Goal: Task Accomplishment & Management: Use online tool/utility

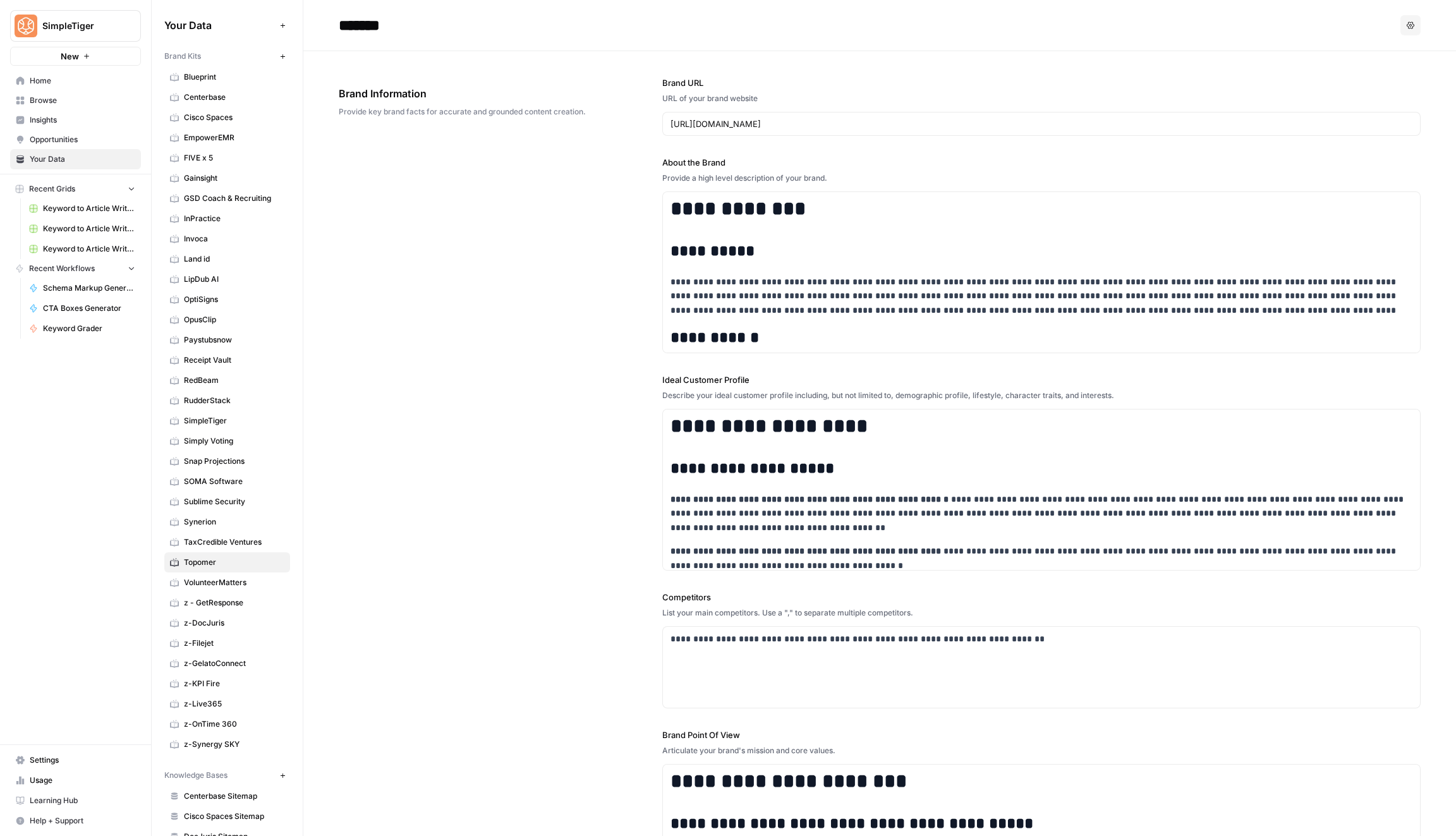
scroll to position [341, 0]
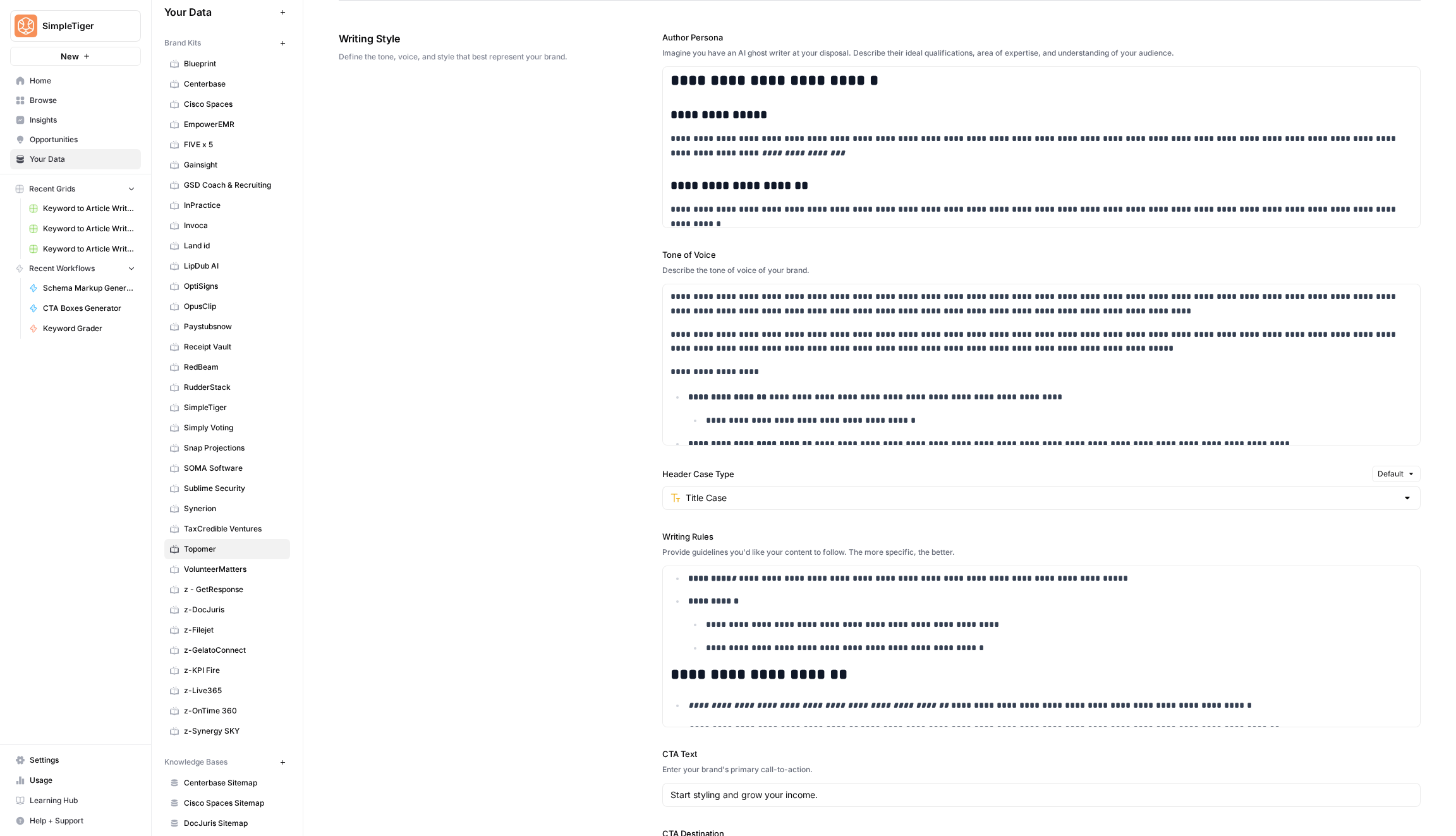
click at [101, 208] on span "Keyword to Article Writer (A-H)" at bounding box center [89, 208] width 92 height 11
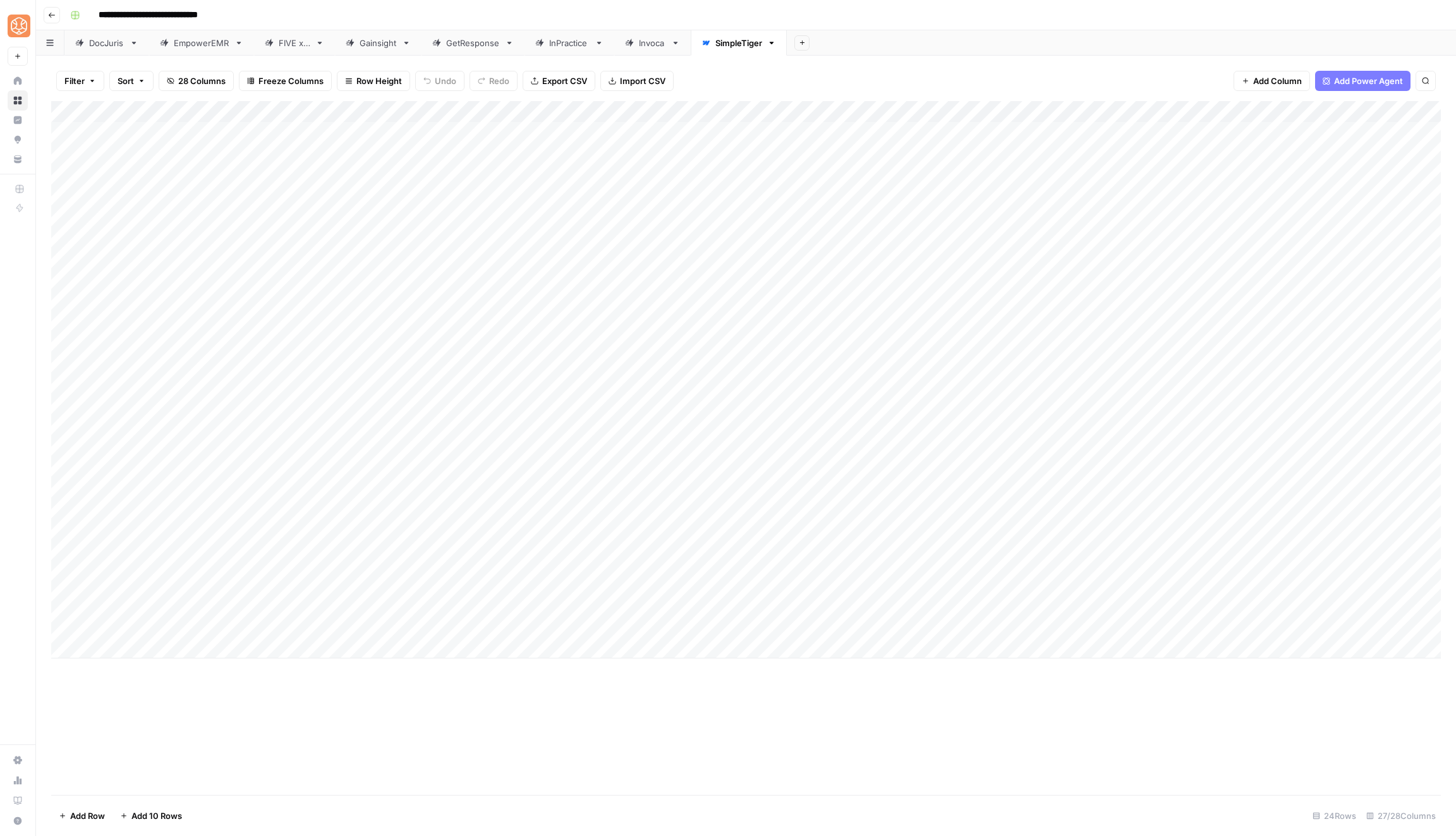
click at [596, 111] on div "Add Column" at bounding box center [746, 380] width 1390 height 557
click at [586, 230] on span "Edit Workflow" at bounding box center [597, 236] width 111 height 13
click at [720, 129] on div "Add Column" at bounding box center [746, 380] width 1390 height 557
click at [730, 136] on div "Add Column" at bounding box center [746, 380] width 1390 height 557
click at [682, 294] on div "Add Column" at bounding box center [746, 380] width 1390 height 557
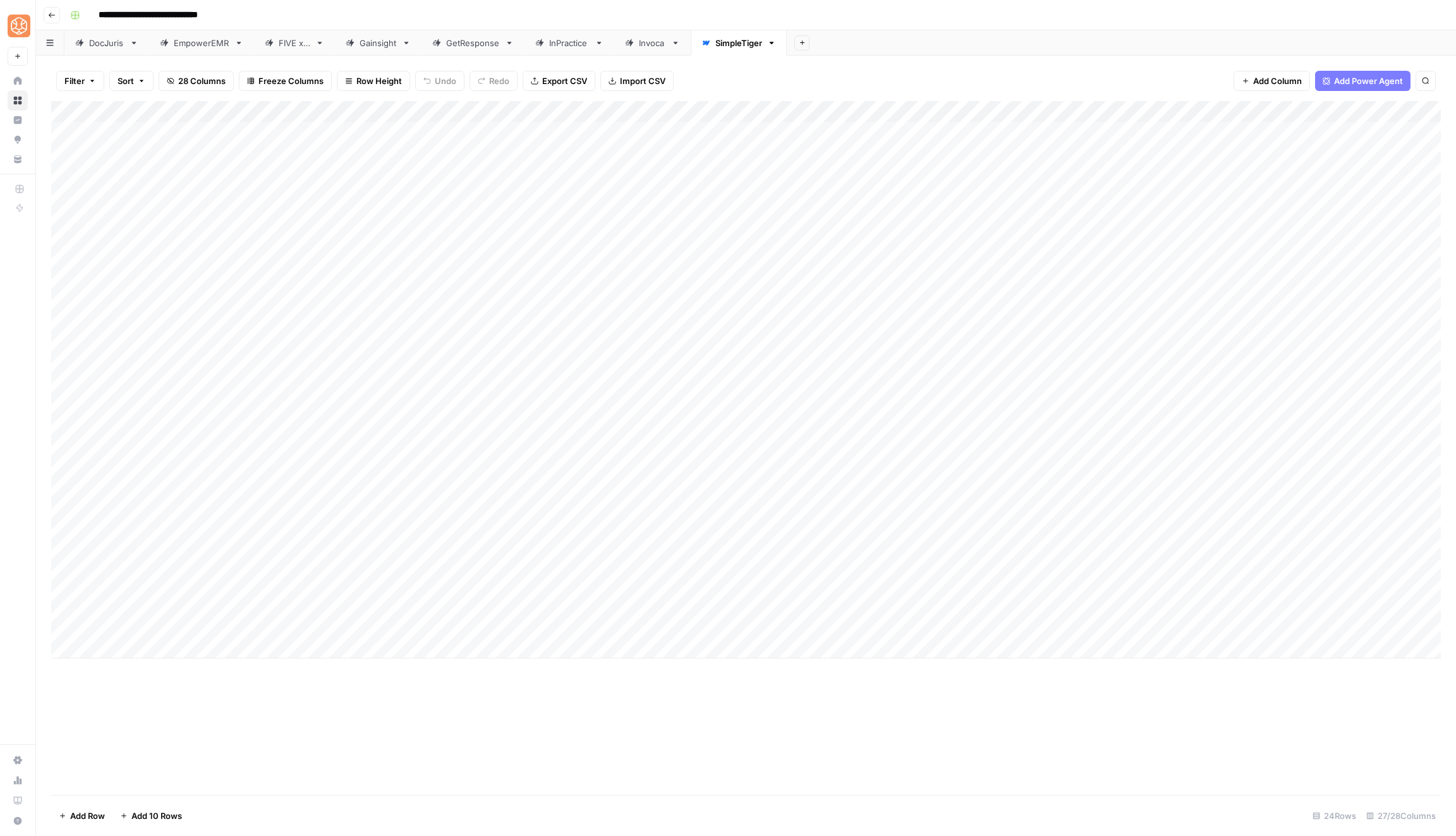
click at [712, 125] on div "Add Column" at bounding box center [746, 380] width 1390 height 557
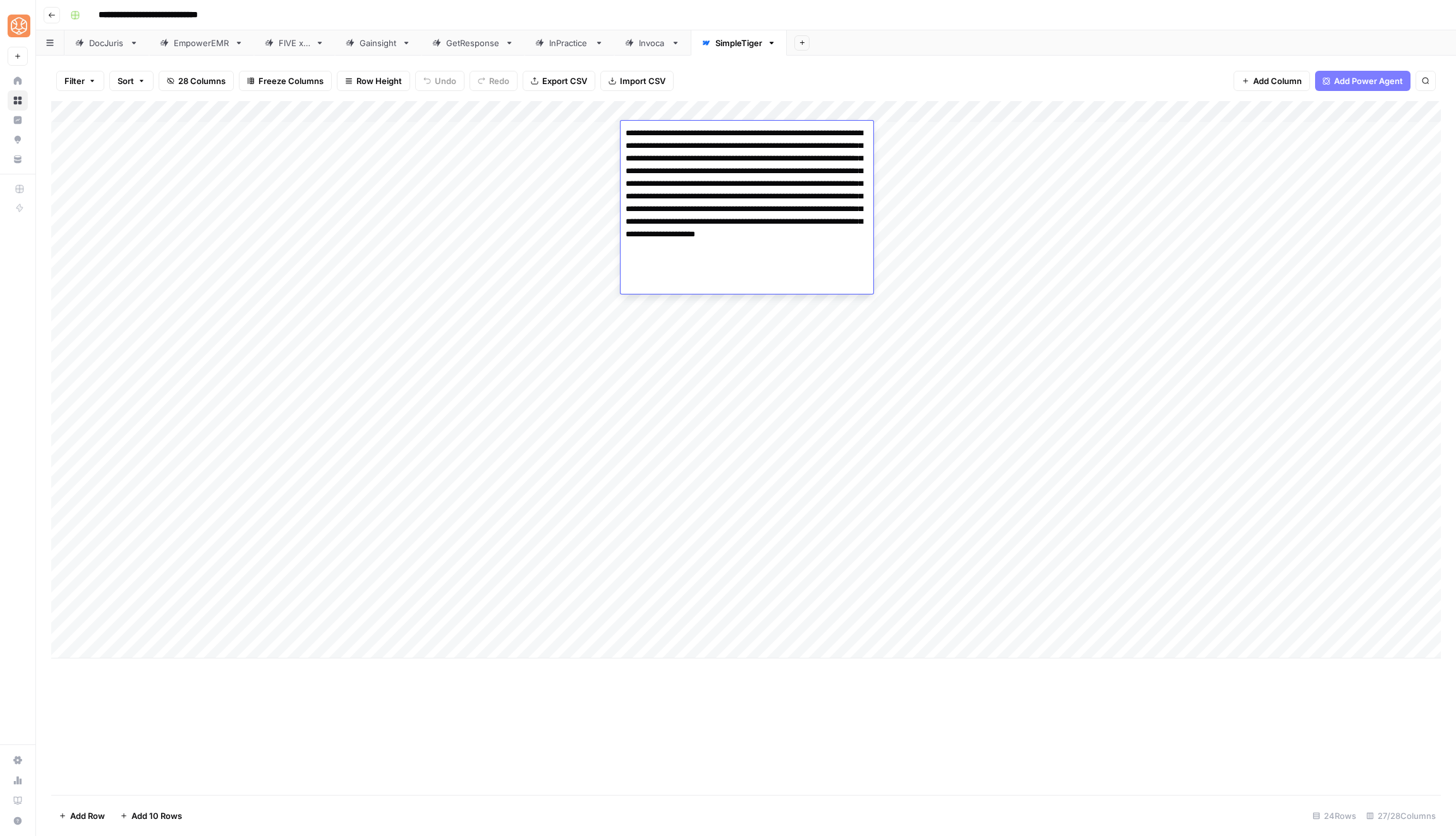
click at [669, 646] on div "Add Column" at bounding box center [746, 380] width 1390 height 557
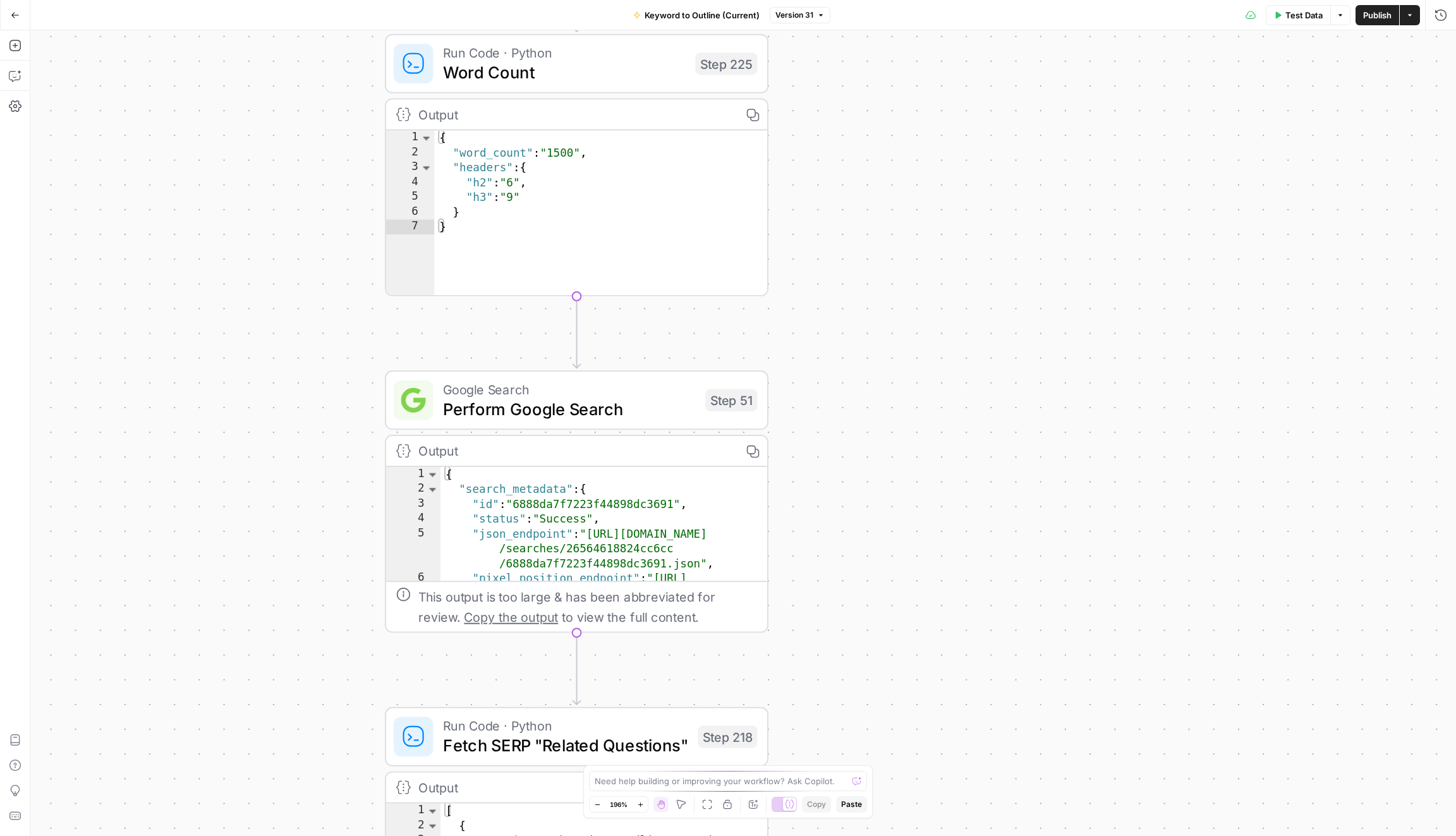
click at [624, 396] on span "Perform Google Search" at bounding box center [569, 408] width 252 height 25
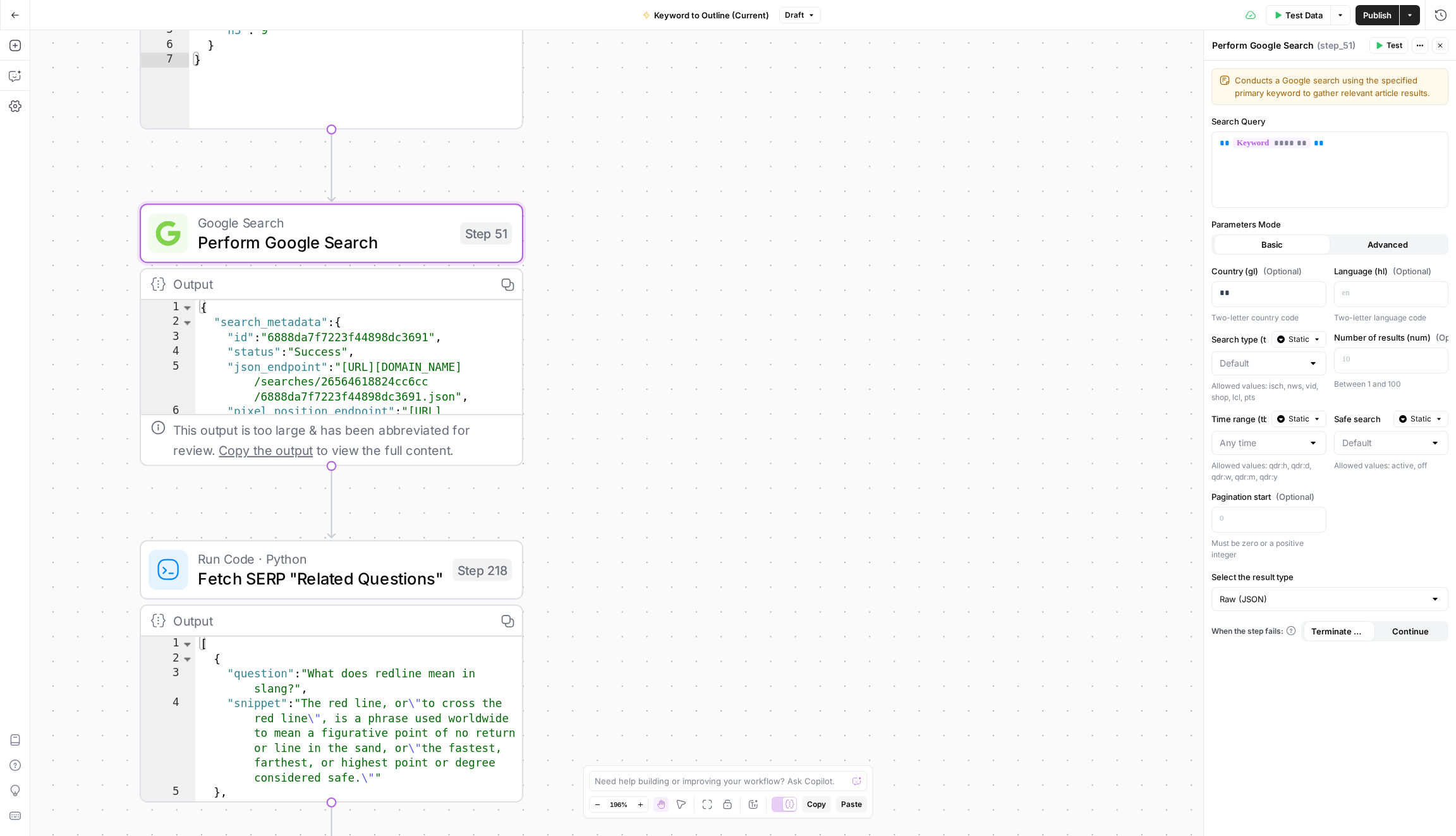
drag, startPoint x: 691, startPoint y: 681, endPoint x: 483, endPoint y: 553, distance: 244.2
click at [484, 553] on div "Workflow Input Settings Inputs Run Code · Python Word Count Step 225 Output Cop…" at bounding box center [743, 433] width 1425 height 806
